Goal: Navigation & Orientation: Find specific page/section

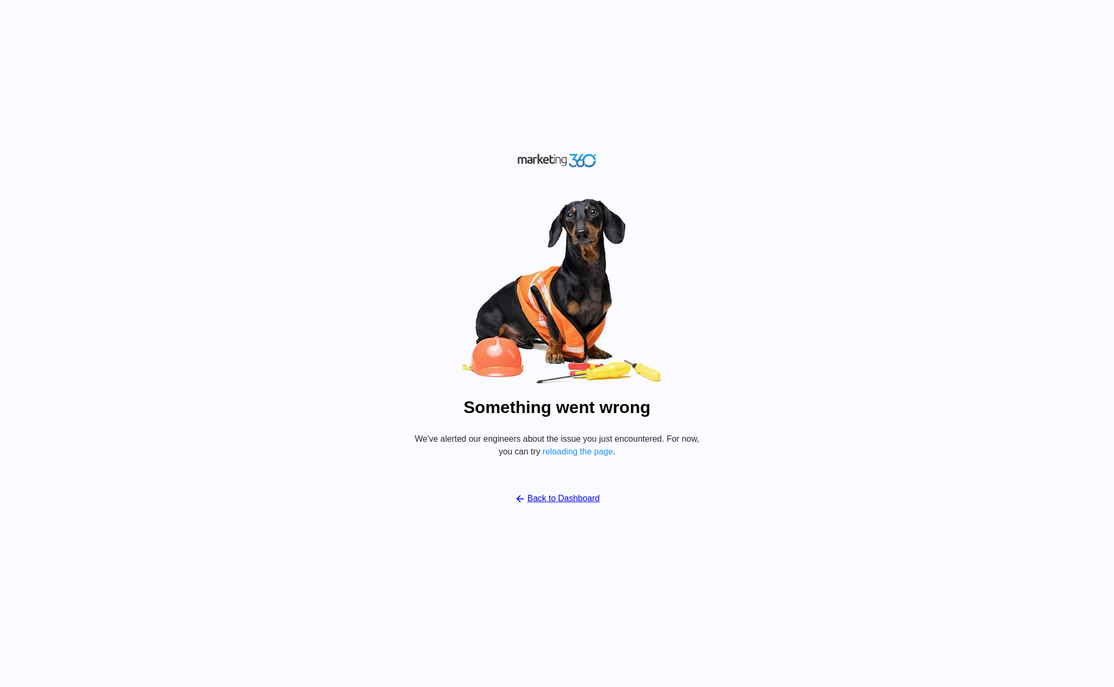
click at [549, 502] on link "Back to Dashboard" at bounding box center [556, 498] width 85 height 13
